Goal: Find specific page/section: Find specific page/section

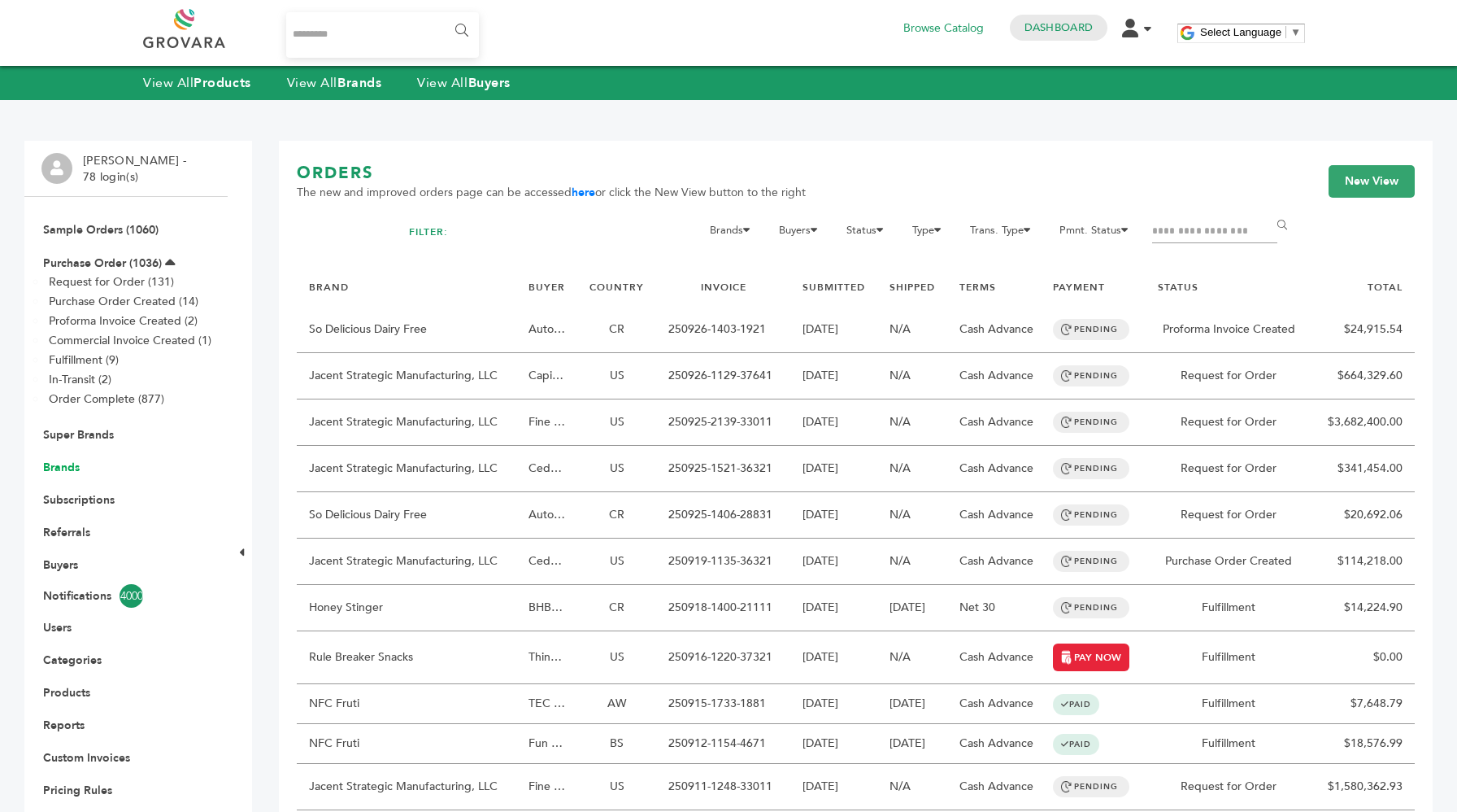
click at [63, 463] on link "Brands" at bounding box center [61, 467] width 37 height 15
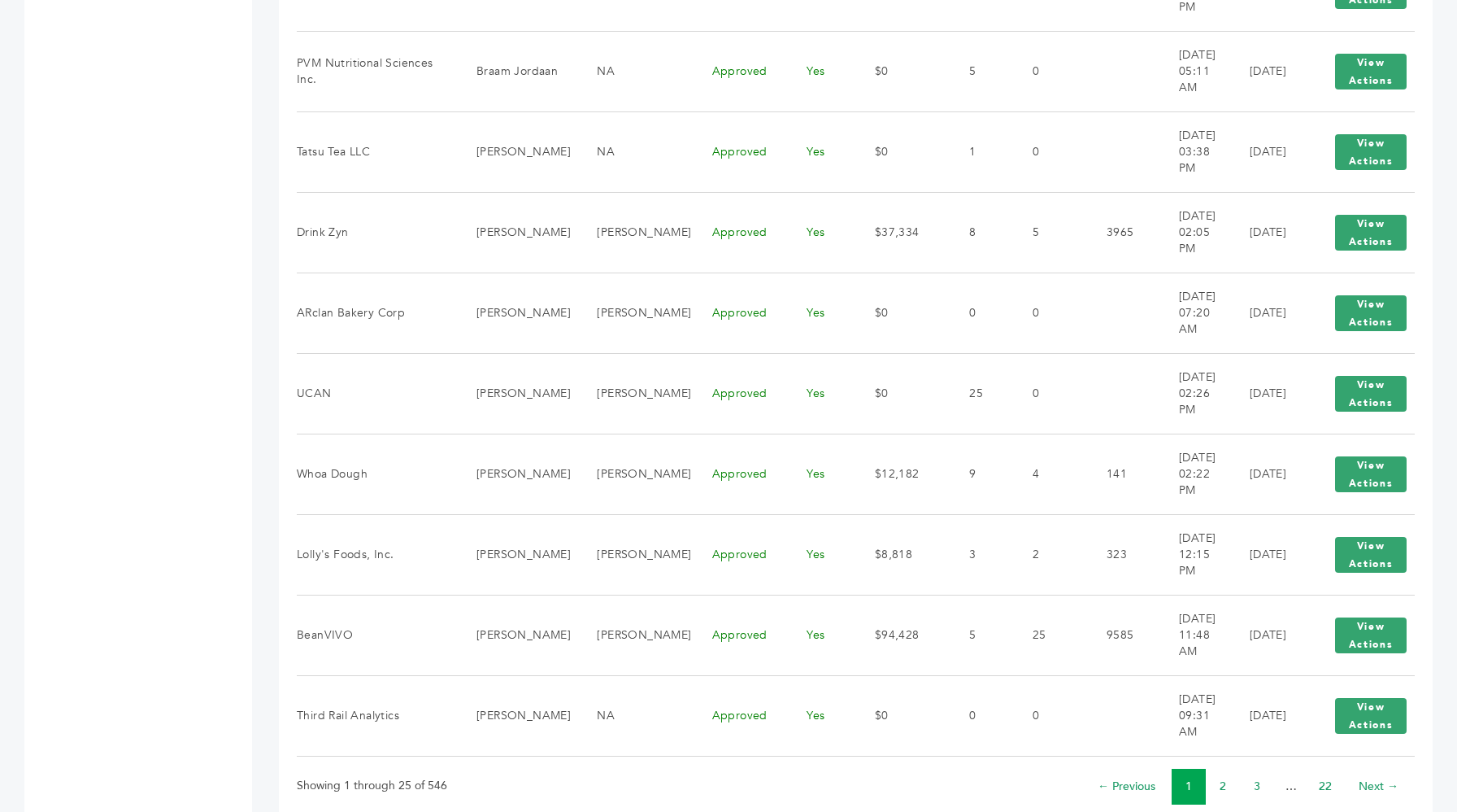
scroll to position [1726, 0]
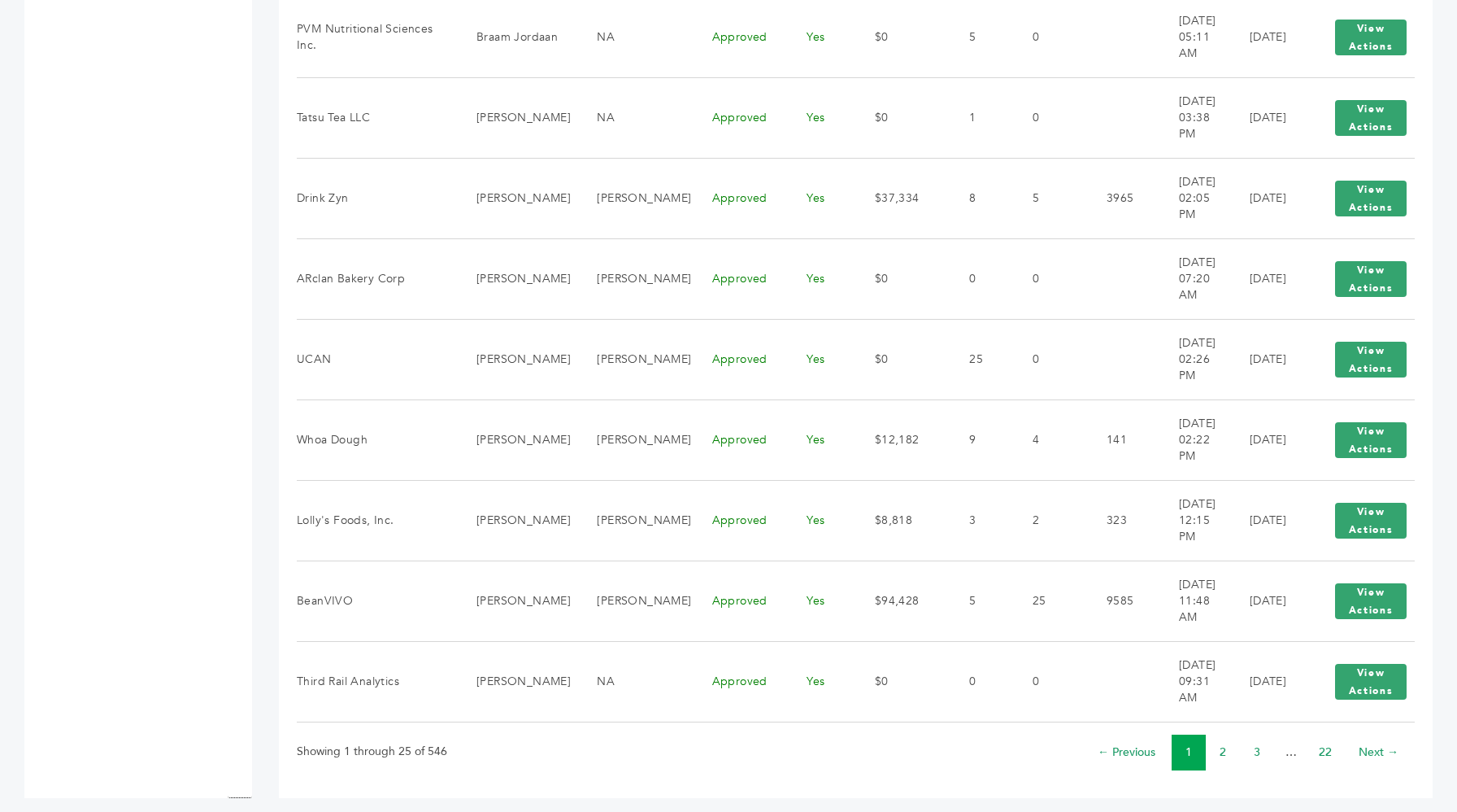
click at [1251, 738] on li "3" at bounding box center [1257, 752] width 34 height 36
click at [1257, 744] on link "3" at bounding box center [1257, 751] width 7 height 15
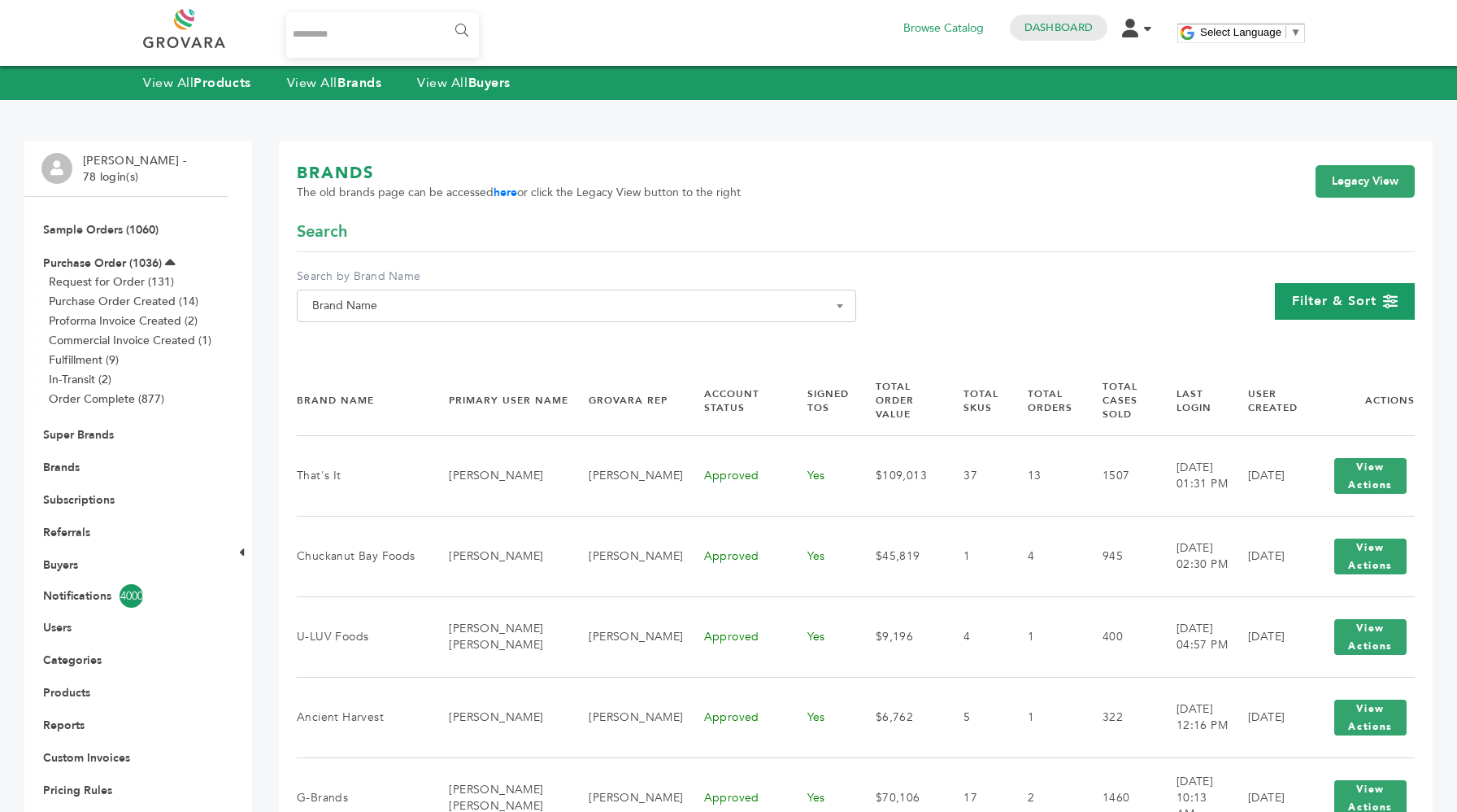
click at [1358, 294] on span "Filter & Sort" at bounding box center [1334, 301] width 84 height 18
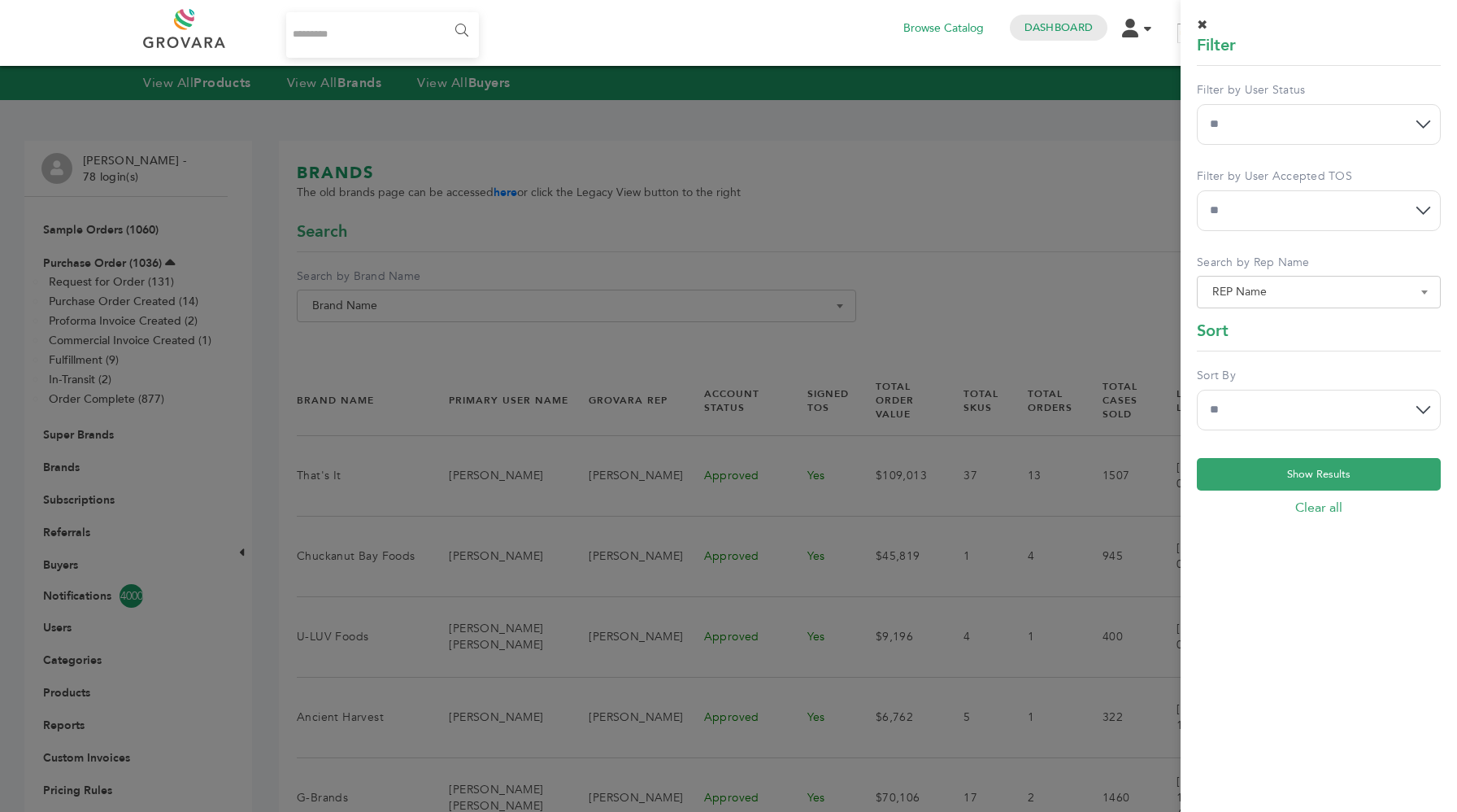
click at [904, 236] on div at bounding box center [728, 406] width 1457 height 812
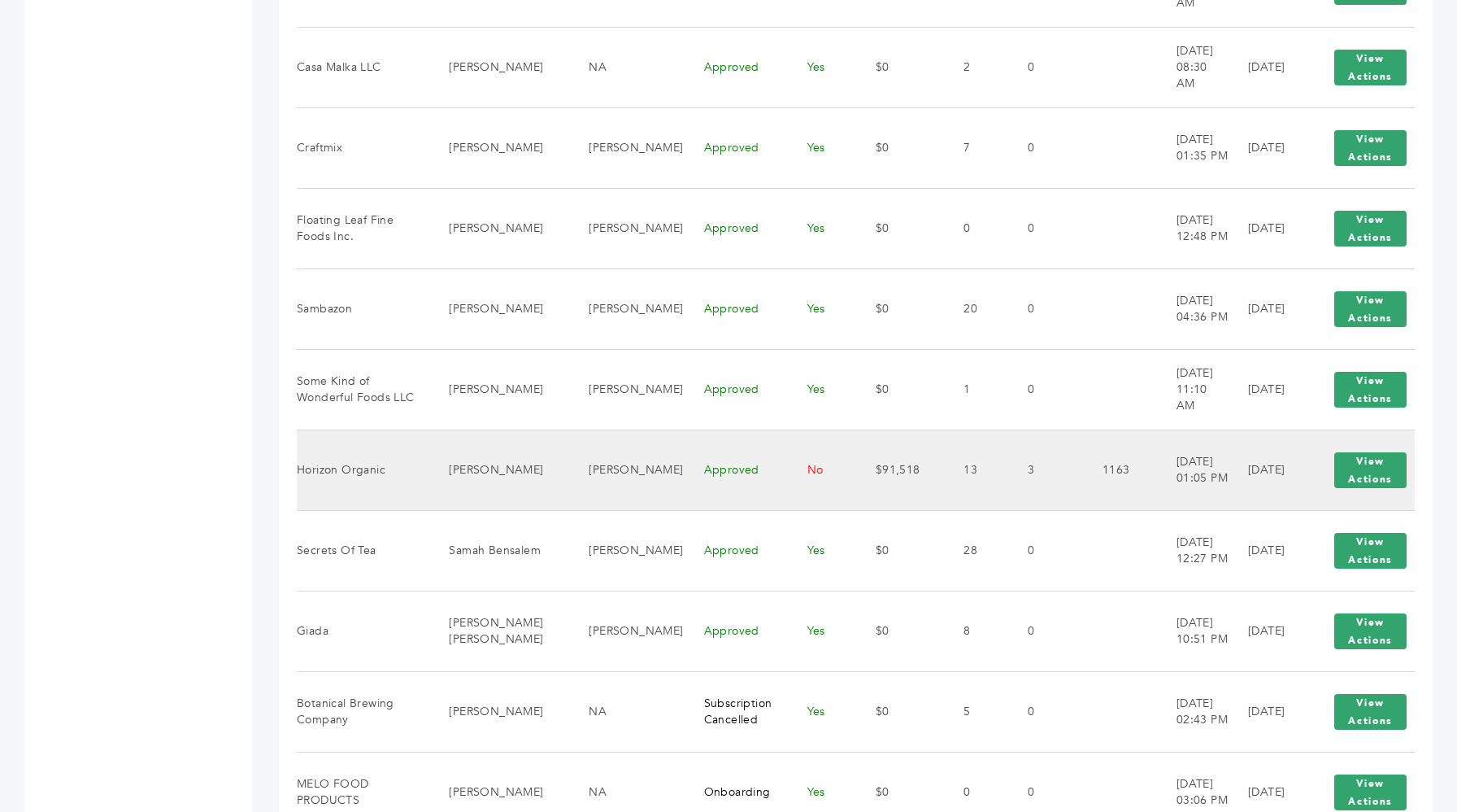
scroll to position [1141, 0]
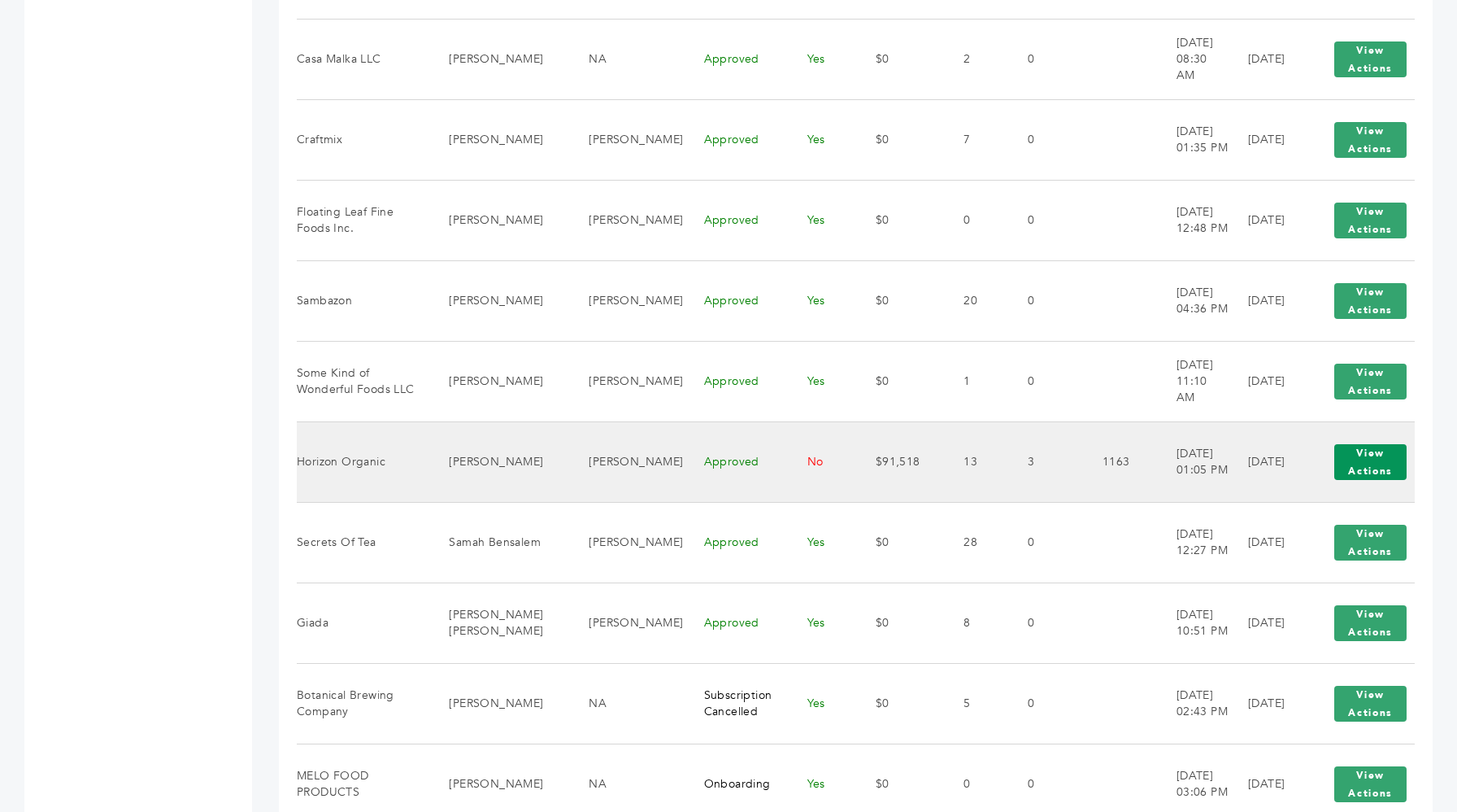
click at [1382, 472] on button "View Actions" at bounding box center [1371, 462] width 72 height 36
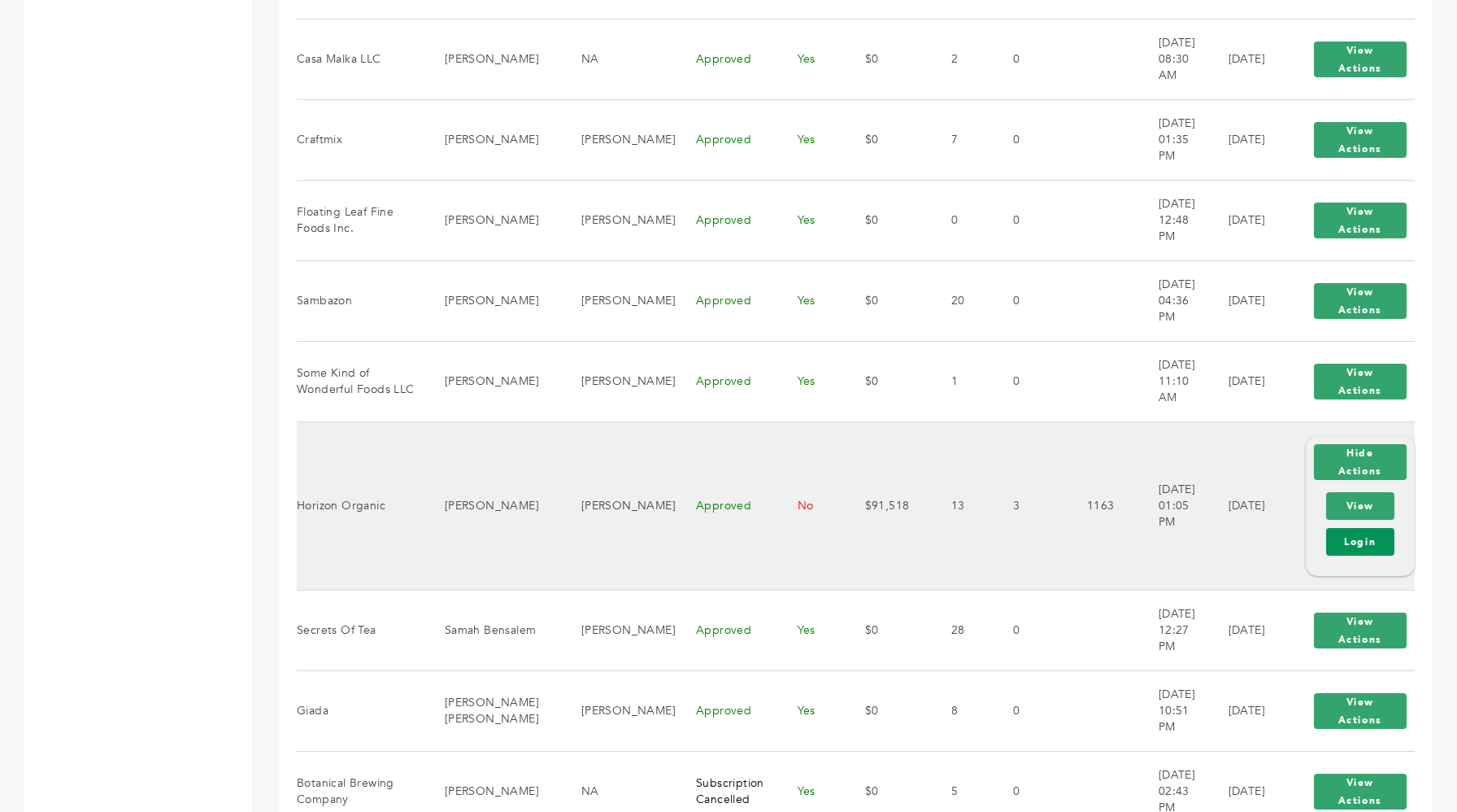
click at [1342, 534] on link "Login" at bounding box center [1360, 541] width 68 height 28
